Goal: Task Accomplishment & Management: Manage account settings

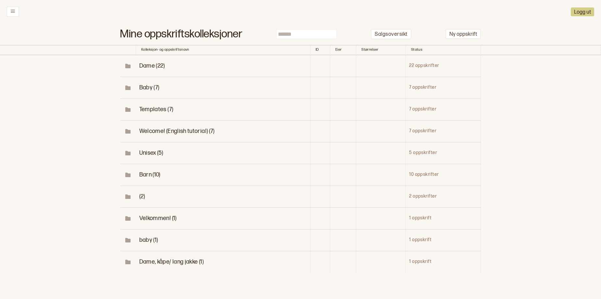
click at [149, 69] on span "Dame (22)" at bounding box center [152, 65] width 26 height 7
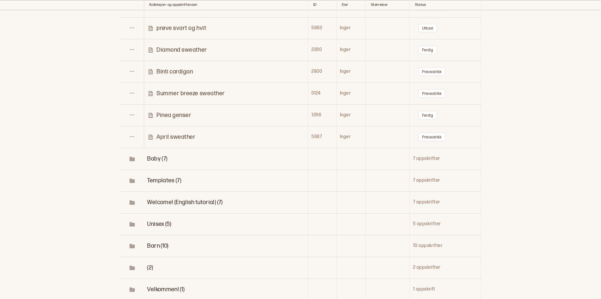
scroll to position [415, 0]
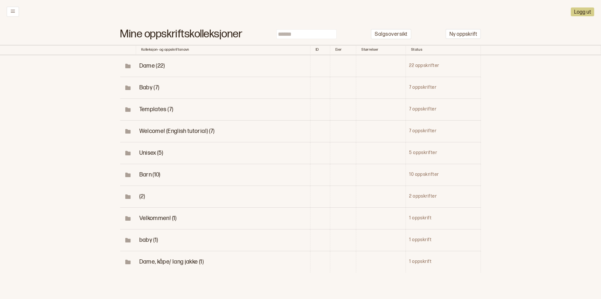
click at [145, 91] on span "Baby (7)" at bounding box center [149, 87] width 20 height 7
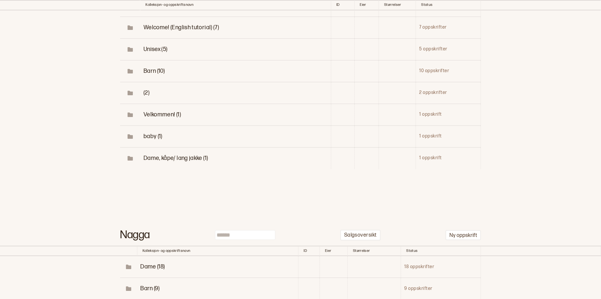
scroll to position [264, 0]
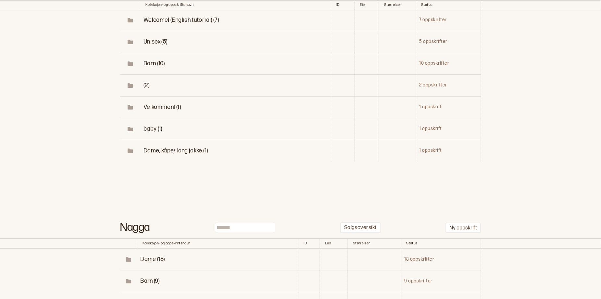
click at [144, 132] on span "baby (1)" at bounding box center [153, 128] width 19 height 7
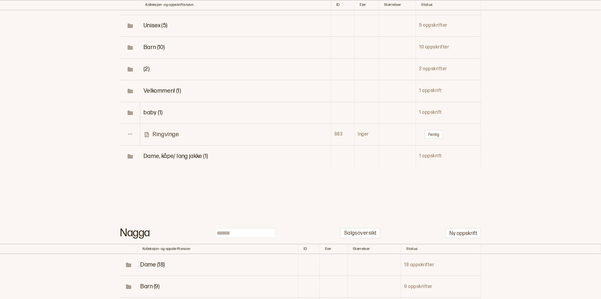
scroll to position [296, 0]
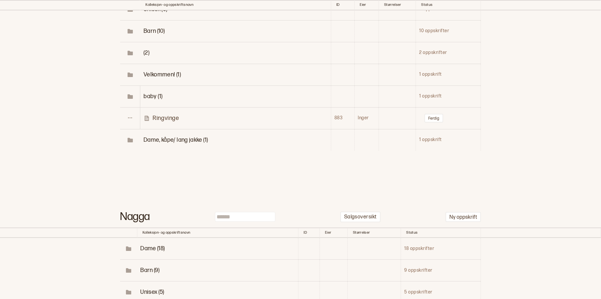
click at [146, 56] on span "(2)" at bounding box center [147, 52] width 6 height 7
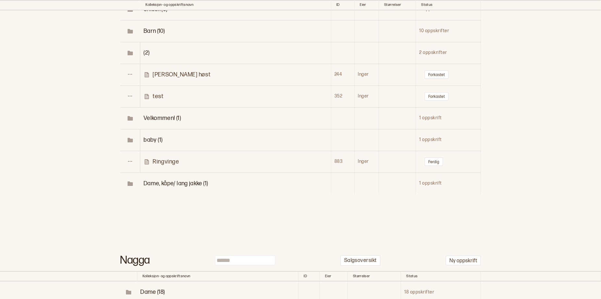
click at [165, 78] on p "[PERSON_NAME] høst" at bounding box center [182, 74] width 58 height 7
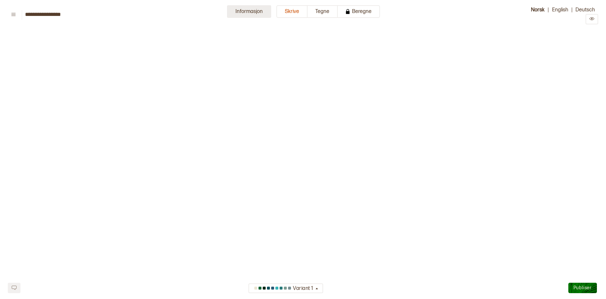
click at [242, 16] on button "Informasjon" at bounding box center [249, 11] width 44 height 13
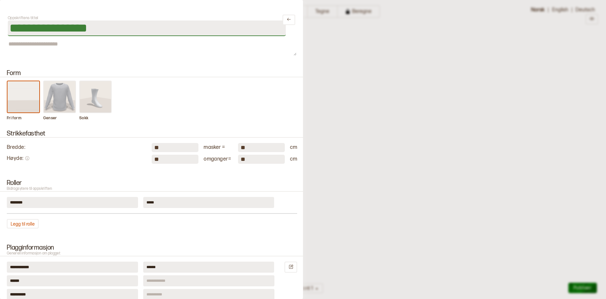
click at [100, 31] on input "**********" at bounding box center [147, 28] width 278 height 16
type input "*"
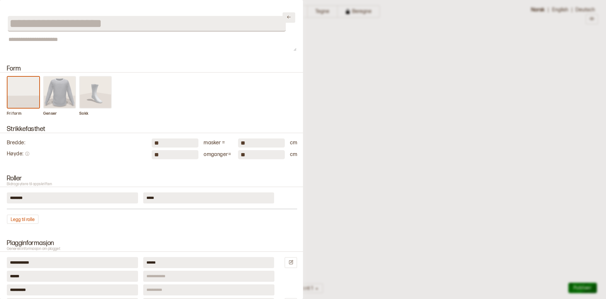
click at [284, 22] on button at bounding box center [289, 17] width 13 height 10
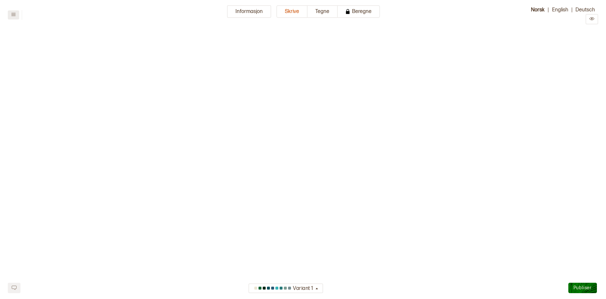
click at [14, 13] on button at bounding box center [13, 14] width 11 height 9
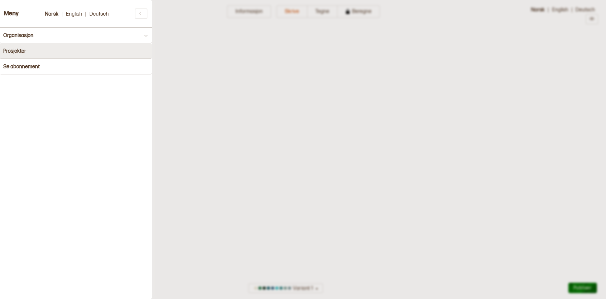
click at [16, 53] on h4 "Prosjekter" at bounding box center [14, 51] width 23 height 6
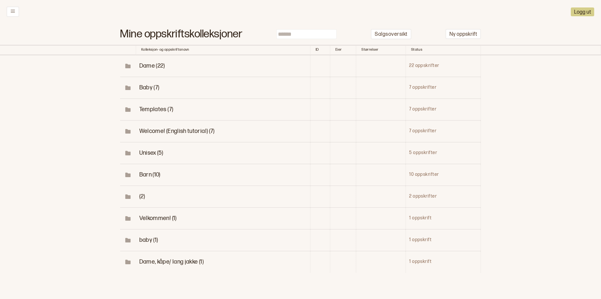
click at [142, 200] on span "(2)" at bounding box center [142, 196] width 6 height 7
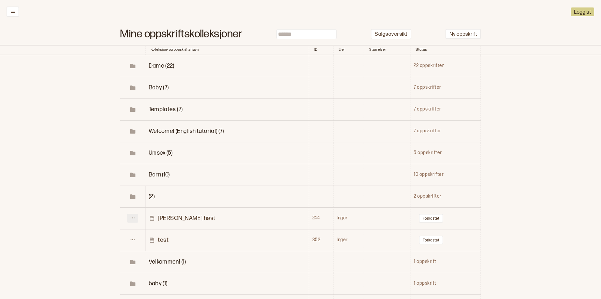
click at [130, 220] on icon at bounding box center [132, 217] width 5 height 5
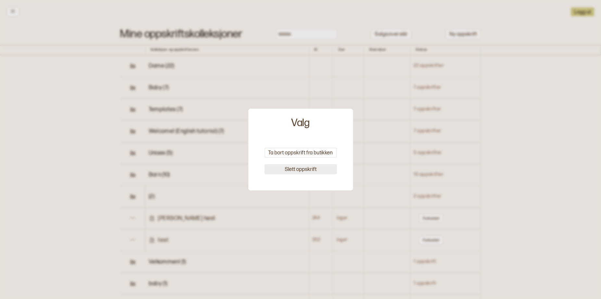
click at [278, 173] on button "Slett oppskrift" at bounding box center [300, 169] width 72 height 10
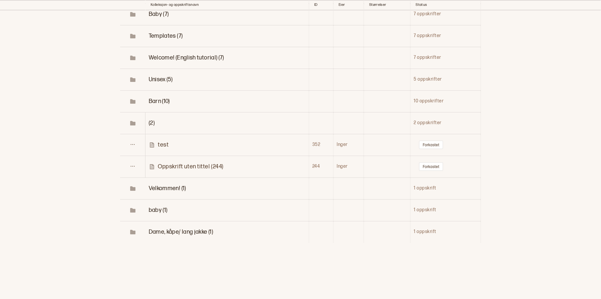
scroll to position [78, 0]
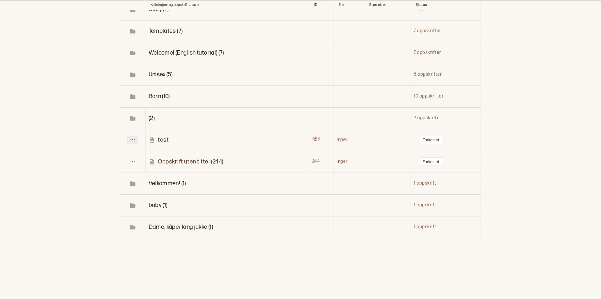
click at [131, 142] on icon at bounding box center [132, 139] width 5 height 5
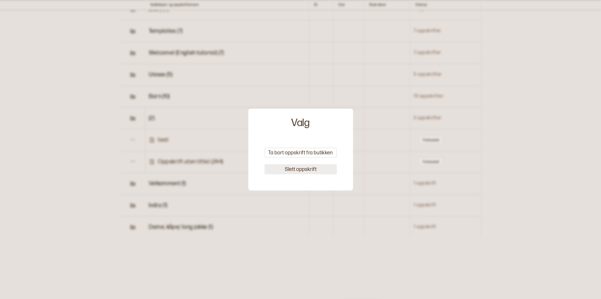
click at [268, 167] on button "Slett oppskrift" at bounding box center [300, 169] width 72 height 10
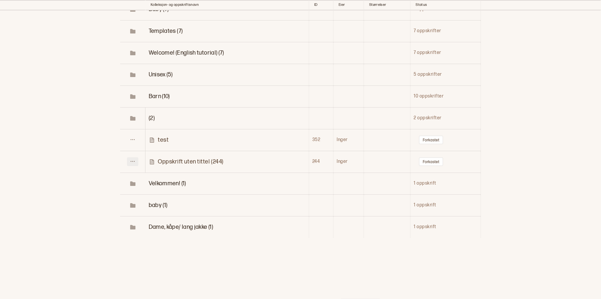
click at [134, 164] on icon at bounding box center [132, 161] width 5 height 5
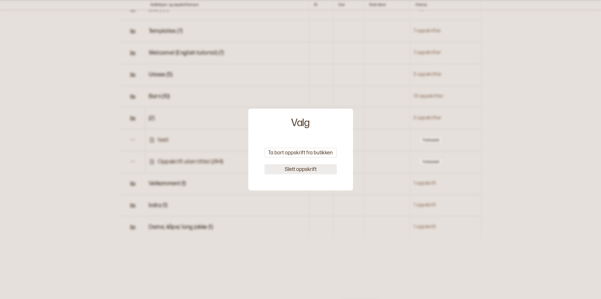
click at [270, 169] on button "Slett oppskrift" at bounding box center [300, 169] width 72 height 10
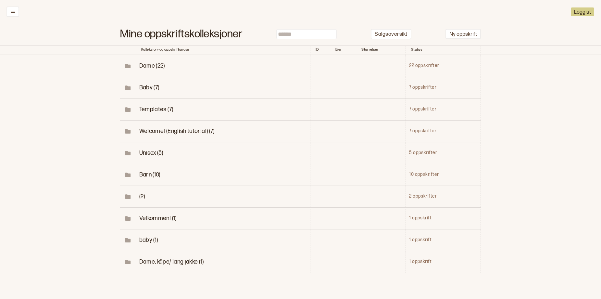
click at [129, 199] on icon at bounding box center [128, 196] width 5 height 3
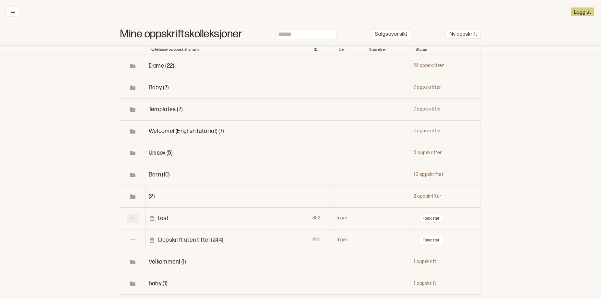
click at [135, 223] on button at bounding box center [132, 218] width 11 height 9
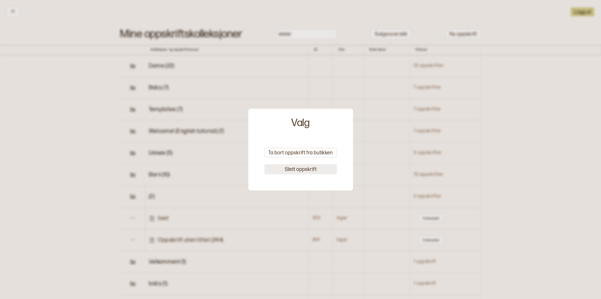
click at [269, 171] on button "Slett oppskrift" at bounding box center [300, 169] width 72 height 10
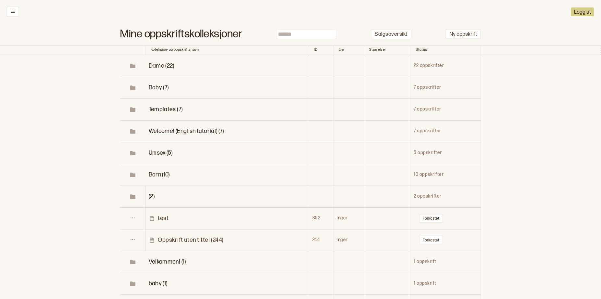
click at [161, 113] on span "Templates (7)" at bounding box center [166, 109] width 34 height 7
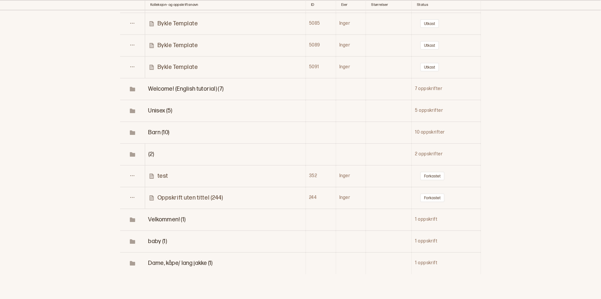
scroll to position [195, 0]
click at [160, 92] on span "Welcome! (English tutorial) (7)" at bounding box center [185, 88] width 75 height 7
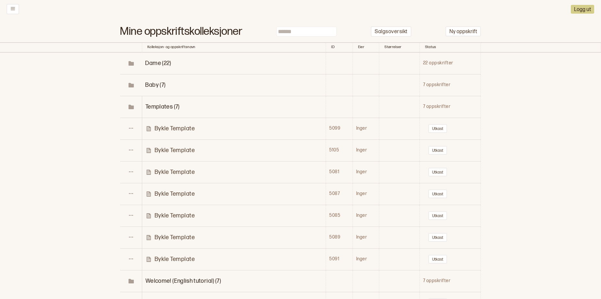
scroll to position [0, 0]
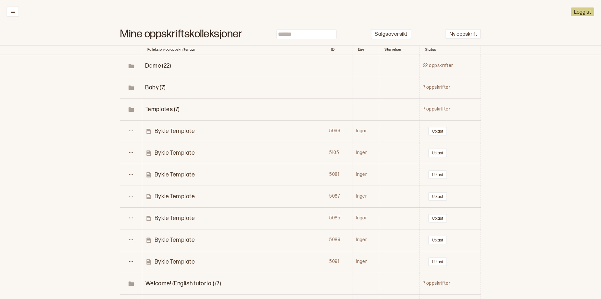
click at [158, 69] on span "Dame (22)" at bounding box center [158, 65] width 26 height 7
